Goal: Transaction & Acquisition: Purchase product/service

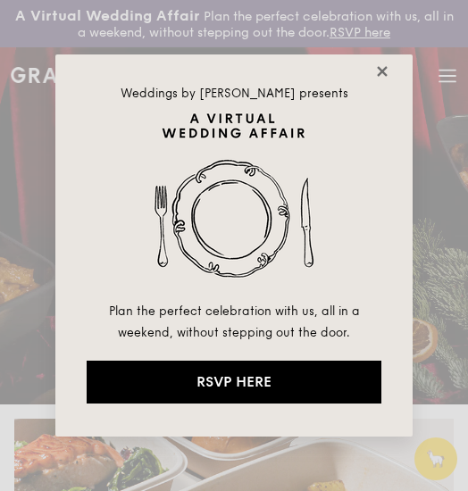
click at [387, 70] on icon at bounding box center [382, 71] width 16 height 16
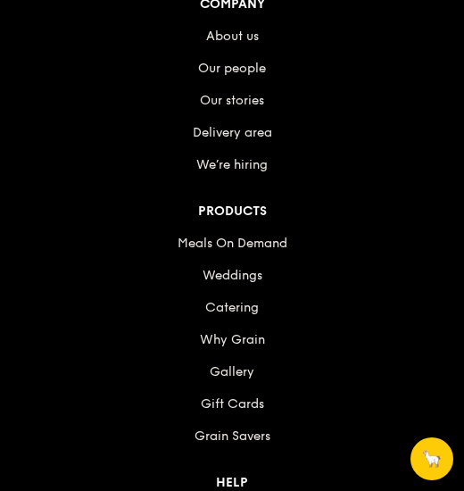
scroll to position [2257, 0]
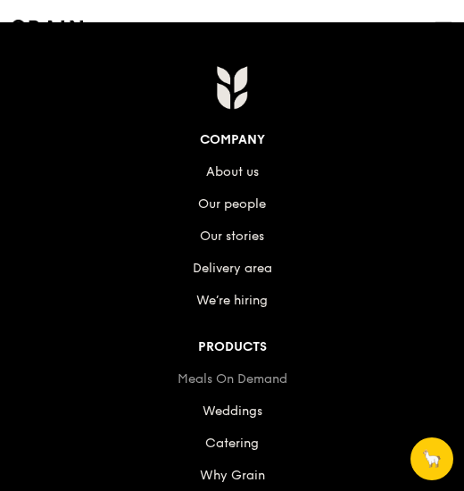
click at [267, 376] on link "Meals On Demand" at bounding box center [233, 378] width 110 height 15
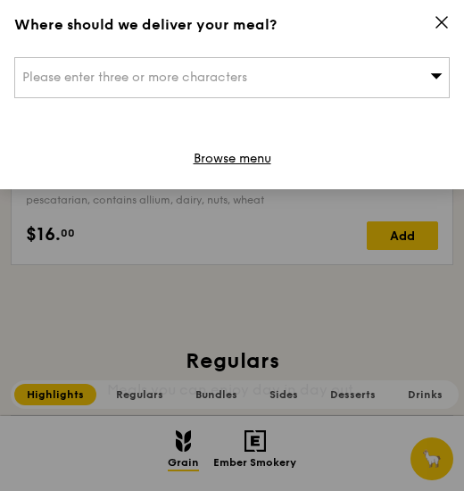
scroll to position [1431, 0]
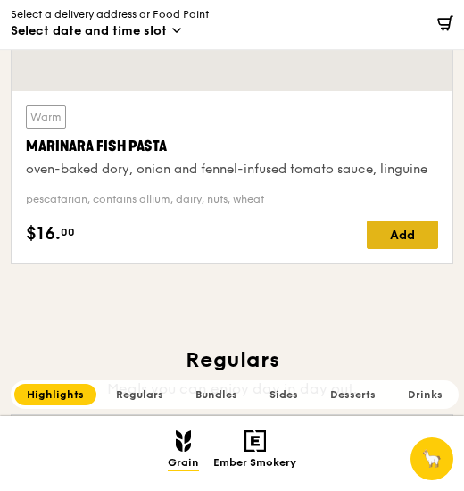
click at [406, 228] on div "Add" at bounding box center [402, 234] width 71 height 29
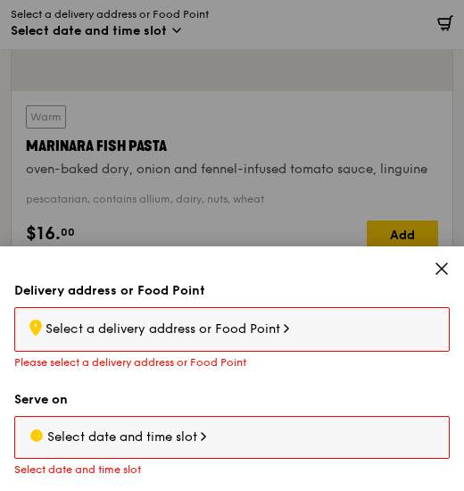
click at [289, 333] on div ".cls-1 { fill: none; stroke: #fff; stroke-linecap: round; stroke-linejoin: roun…" at bounding box center [231, 329] width 435 height 45
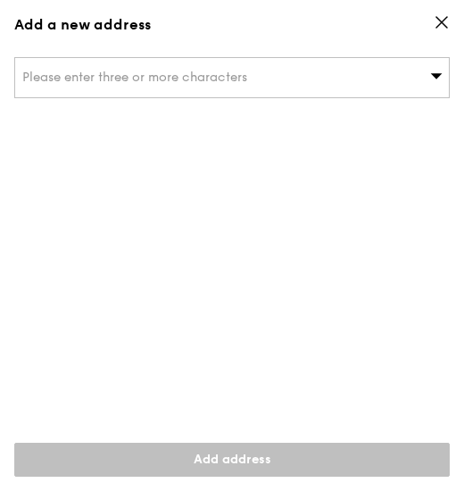
click at [260, 327] on div "Please enter three or more characters" at bounding box center [231, 239] width 435 height 364
click at [421, 78] on div "Please enter three or more characters" at bounding box center [231, 77] width 435 height 41
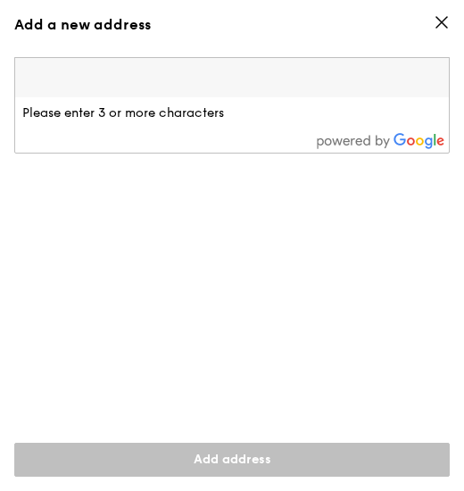
click at [297, 79] on input "search" at bounding box center [232, 77] width 434 height 39
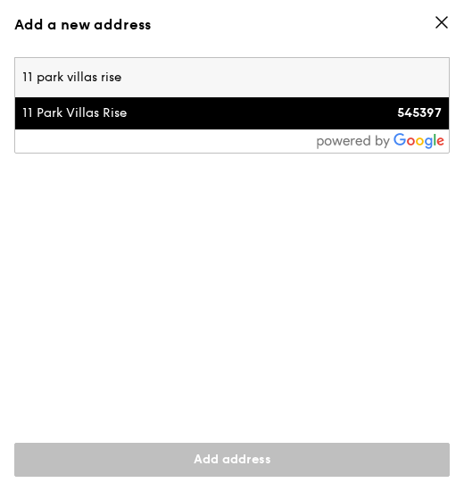
type input "11 park villas rise"
click at [307, 126] on li "11 Park Villas Rise 545397" at bounding box center [232, 113] width 434 height 32
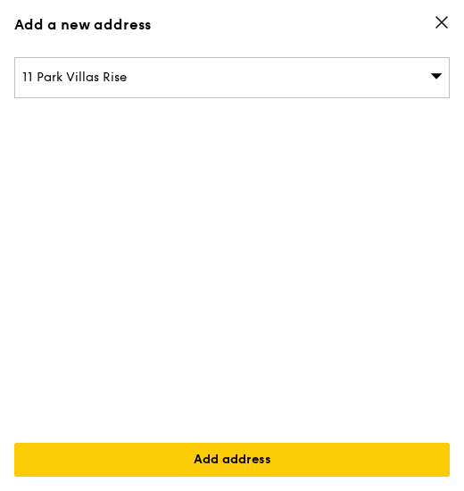
scroll to position [1583, 0]
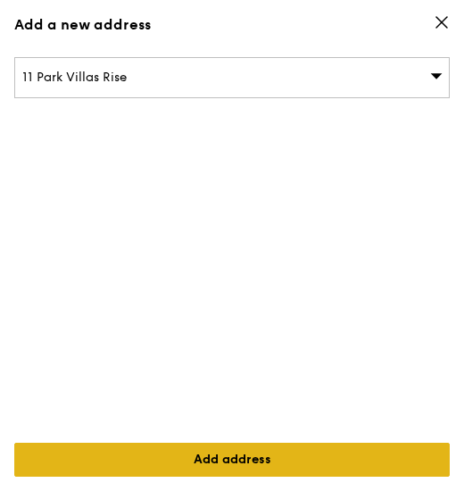
click at [280, 460] on link "Add address" at bounding box center [231, 460] width 435 height 34
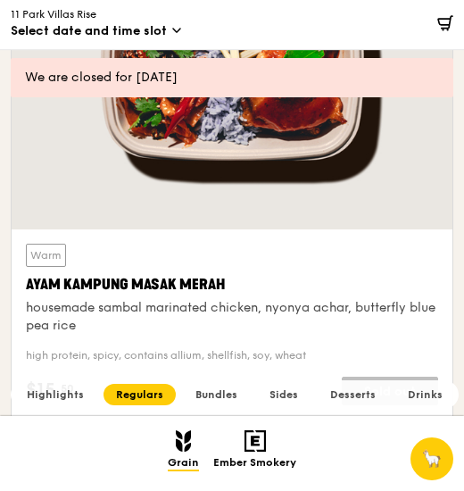
scroll to position [2474, 0]
